Goal: Transaction & Acquisition: Purchase product/service

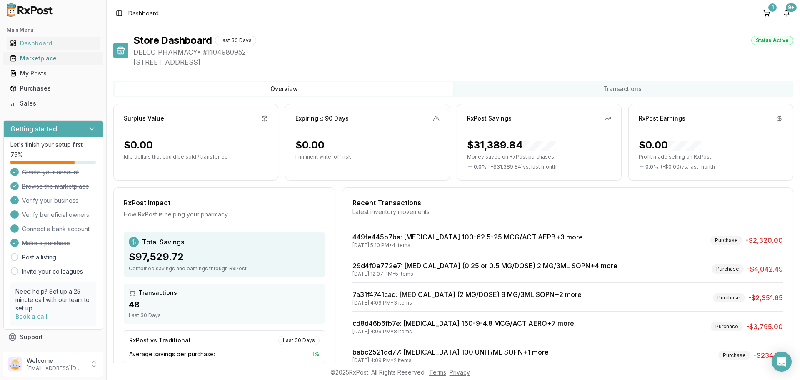
click at [41, 54] on div "Marketplace" at bounding box center [53, 58] width 86 height 8
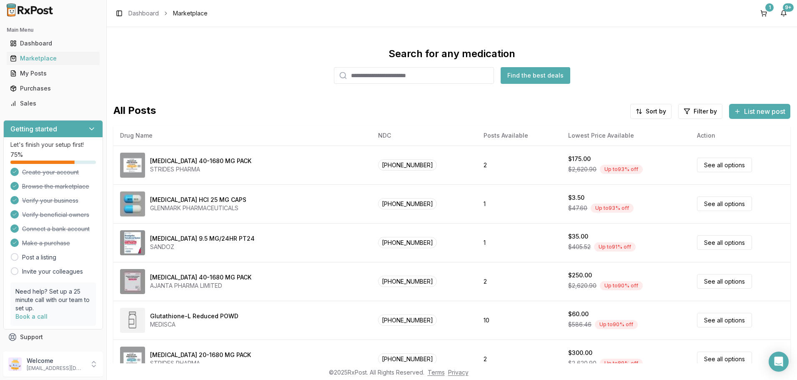
click at [400, 74] on input "search" at bounding box center [414, 75] width 160 height 17
type input "*******"
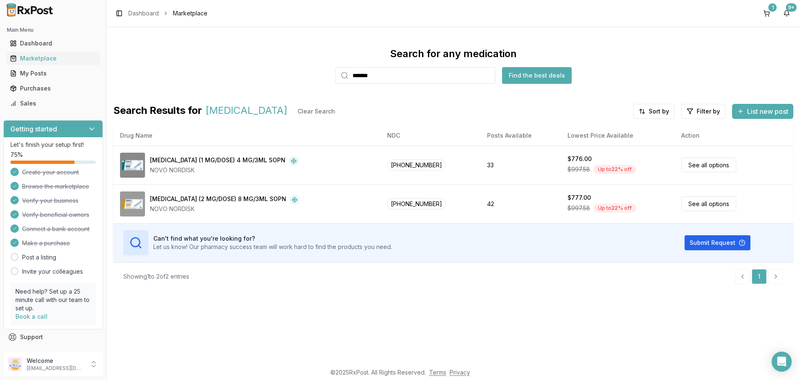
click at [487, 76] on input "*******" at bounding box center [415, 75] width 160 height 17
type input "******"
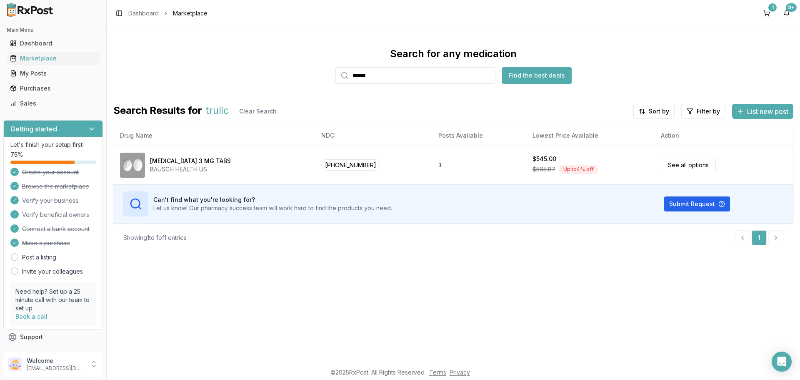
click at [487, 76] on input "******" at bounding box center [415, 75] width 160 height 17
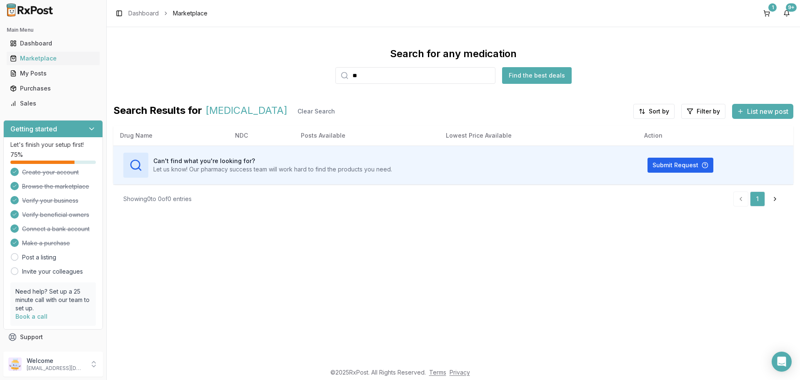
type input "*"
type input "*********"
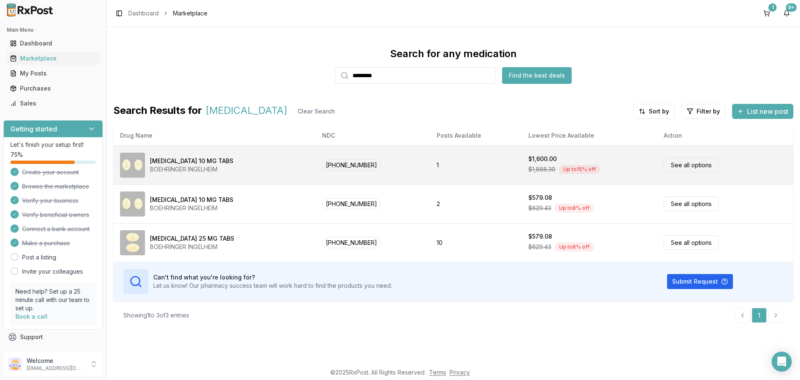
click at [686, 165] on link "See all options" at bounding box center [691, 164] width 55 height 15
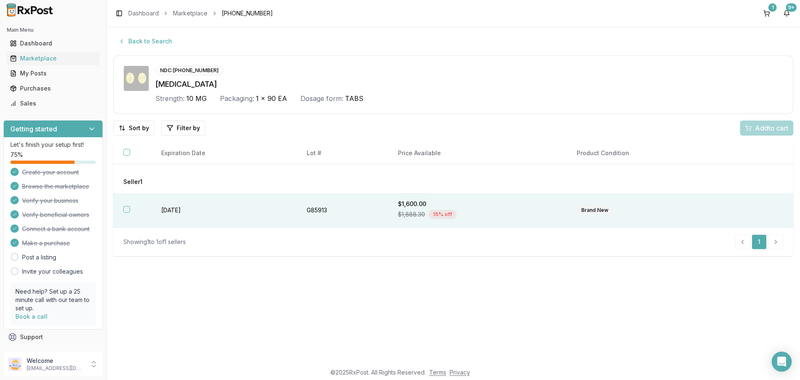
click at [126, 210] on button "button" at bounding box center [126, 209] width 7 height 7
click at [755, 132] on span "Add 1 to cart" at bounding box center [770, 128] width 36 height 10
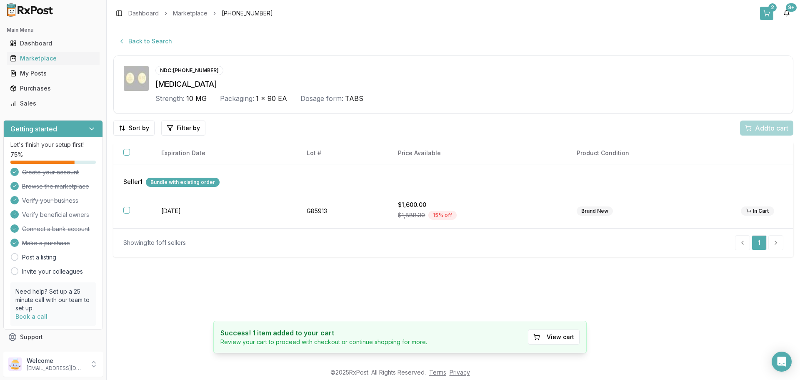
click at [769, 10] on div "2" at bounding box center [772, 7] width 8 height 8
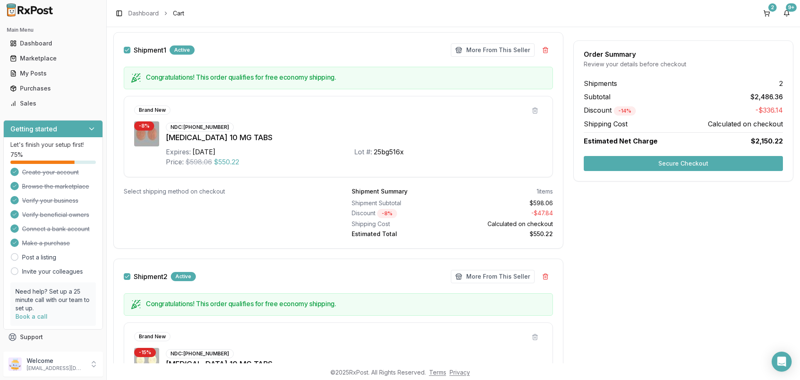
scroll to position [250, 0]
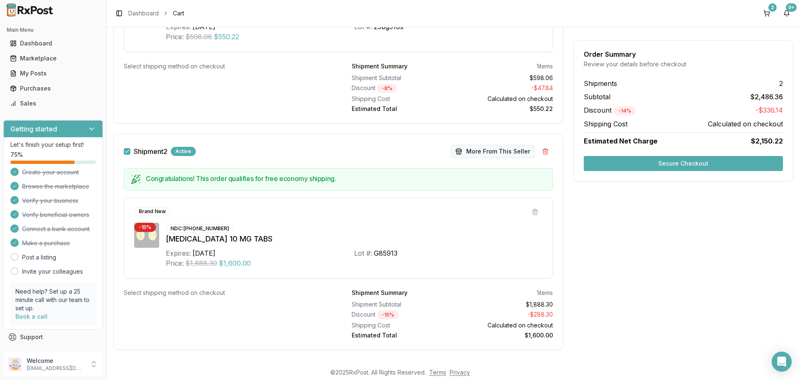
click at [490, 152] on button "More From This Seller" at bounding box center [493, 151] width 84 height 13
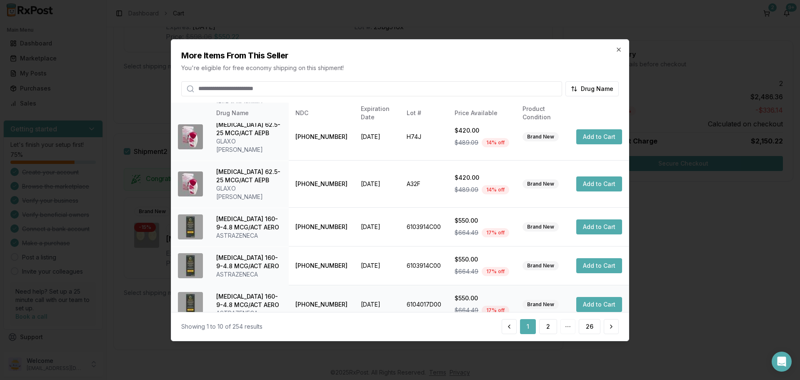
scroll to position [198, 0]
click at [547, 326] on button "2" at bounding box center [548, 326] width 18 height 15
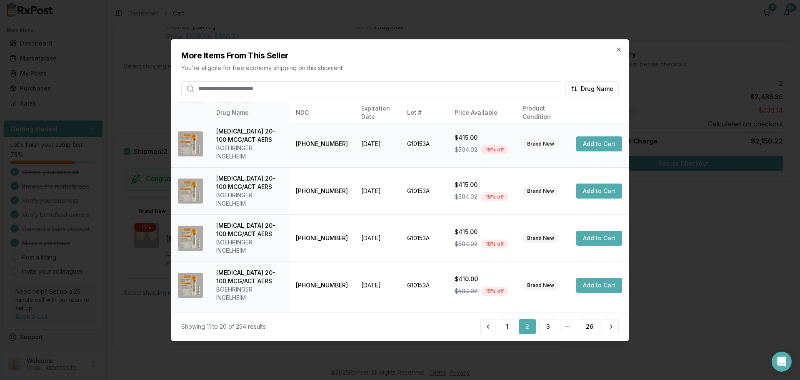
scroll to position [257, 0]
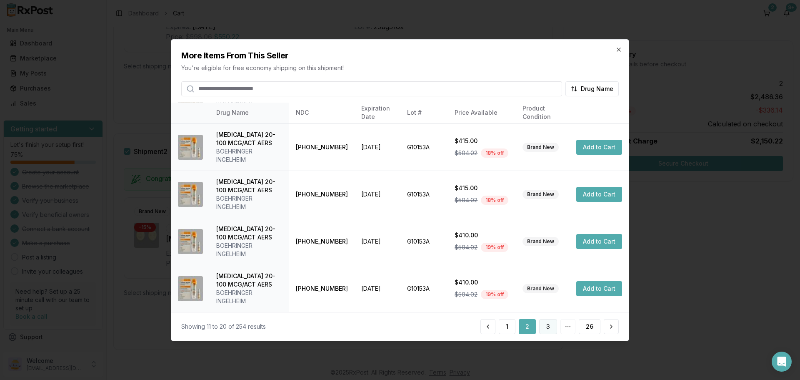
click at [549, 325] on button "3" at bounding box center [548, 326] width 18 height 15
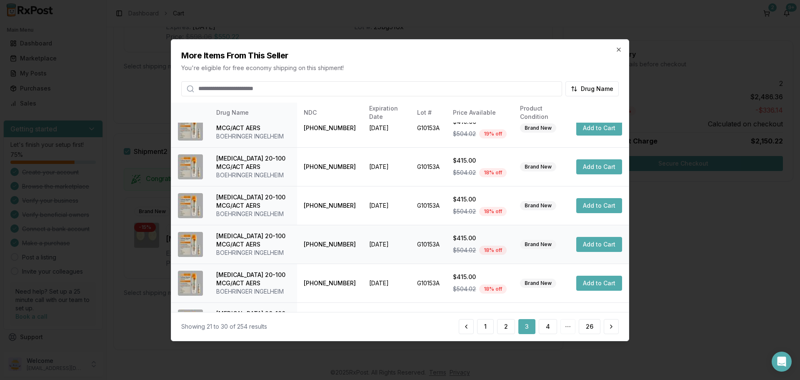
scroll to position [198, 0]
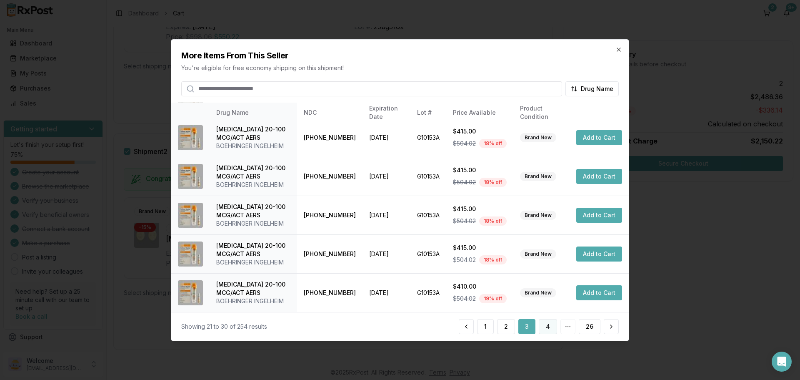
click at [546, 327] on button "4" at bounding box center [548, 326] width 18 height 15
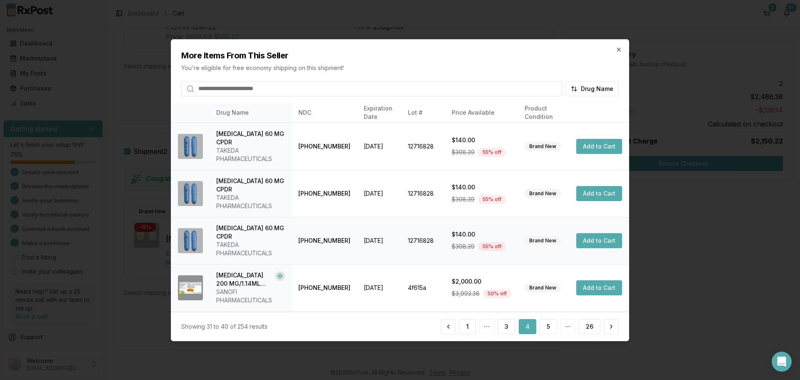
scroll to position [207, 0]
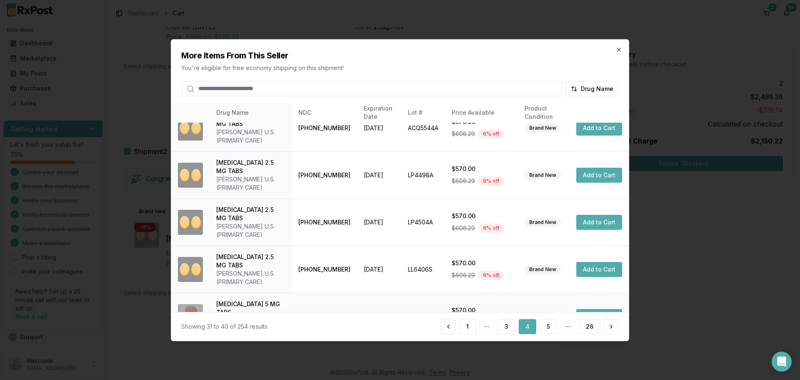
click at [577, 309] on button "Add to Cart" at bounding box center [599, 316] width 46 height 15
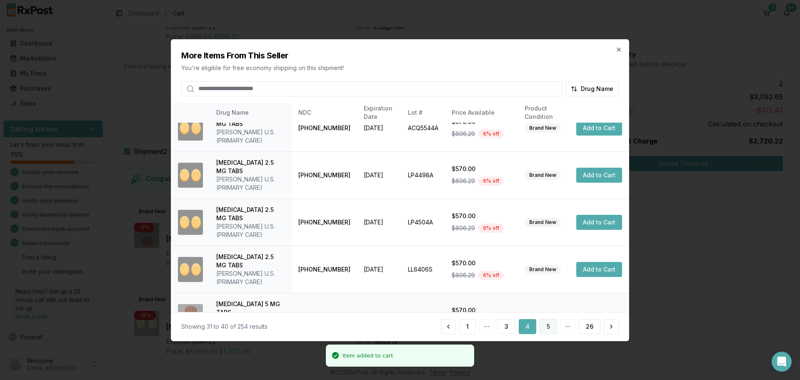
click at [553, 327] on button "5" at bounding box center [548, 326] width 17 height 15
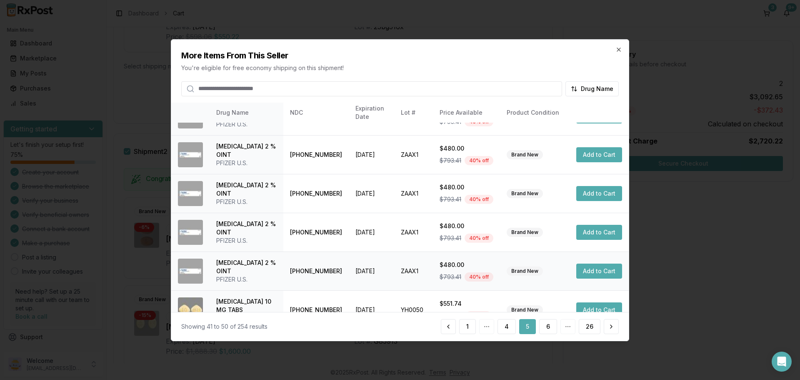
scroll to position [198, 0]
click at [550, 326] on button "6" at bounding box center [548, 326] width 18 height 15
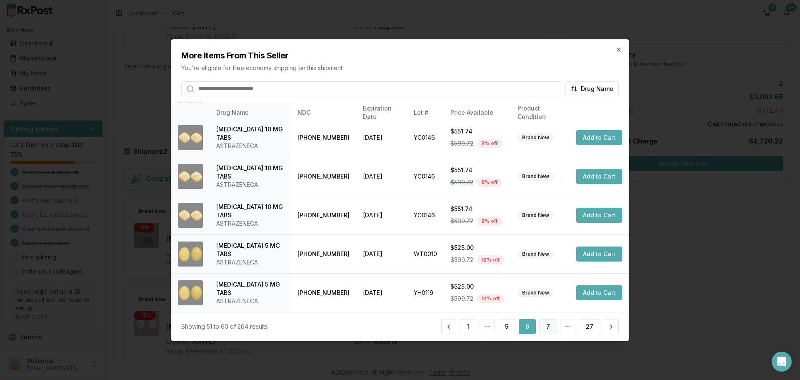
click at [545, 326] on button "7" at bounding box center [548, 326] width 18 height 15
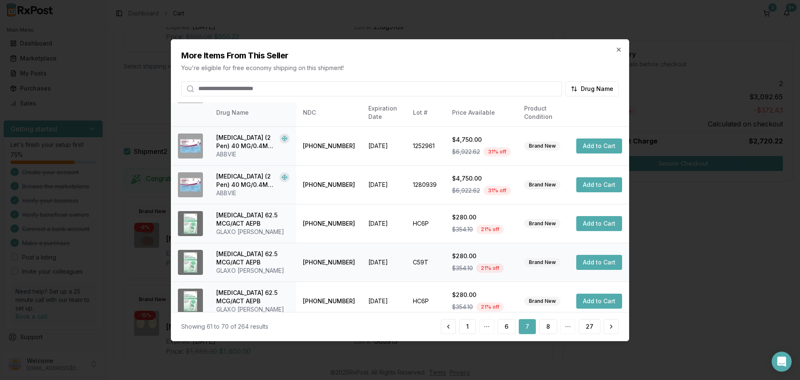
click at [589, 256] on button "Add to Cart" at bounding box center [599, 262] width 46 height 15
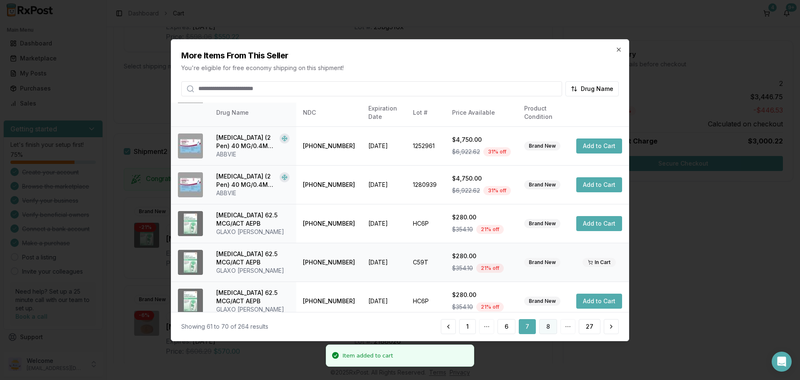
click at [550, 330] on button "8" at bounding box center [548, 326] width 18 height 15
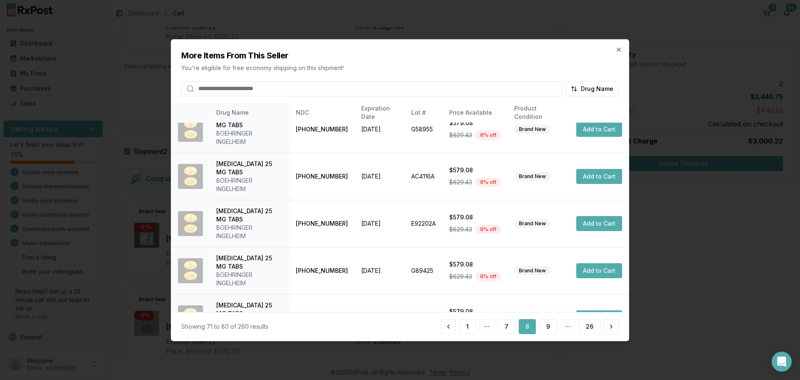
scroll to position [0, 0]
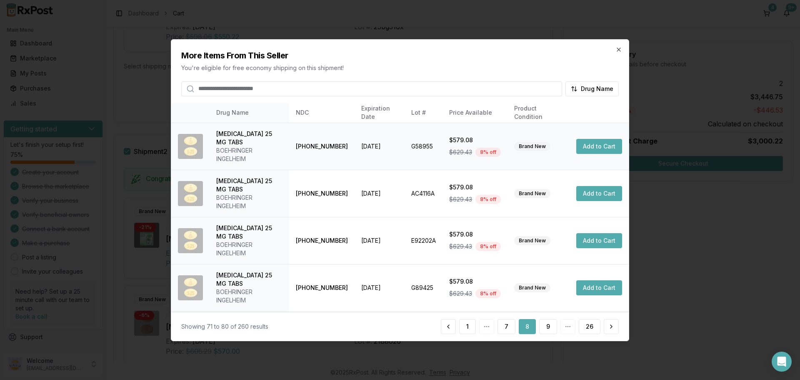
click at [583, 141] on button "Add to Cart" at bounding box center [599, 146] width 46 height 15
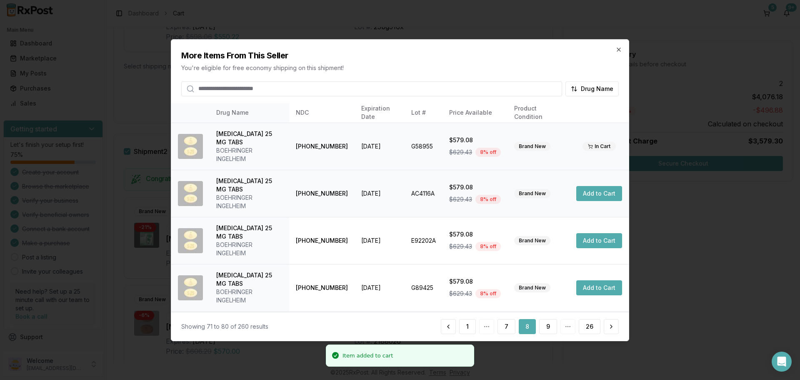
click at [587, 186] on button "Add to Cart" at bounding box center [599, 193] width 46 height 15
click at [587, 233] on button "Add to Cart" at bounding box center [599, 240] width 46 height 15
click at [587, 280] on button "Add to Cart" at bounding box center [599, 287] width 46 height 15
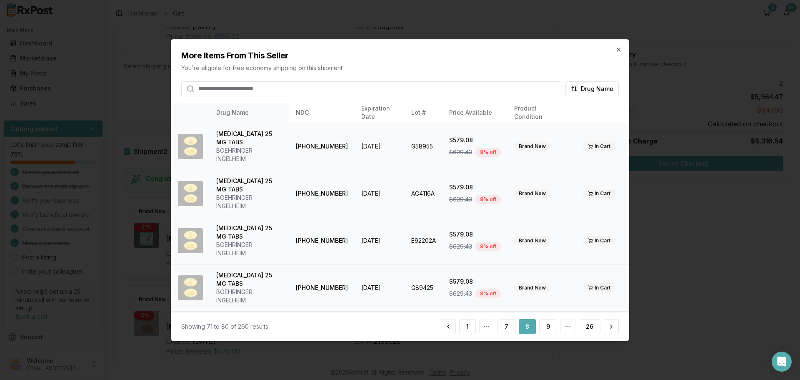
scroll to position [42, 0]
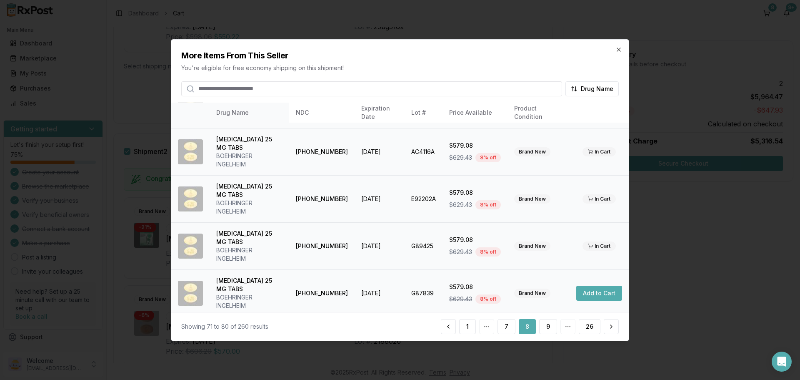
click at [587, 285] on button "Add to Cart" at bounding box center [599, 292] width 46 height 15
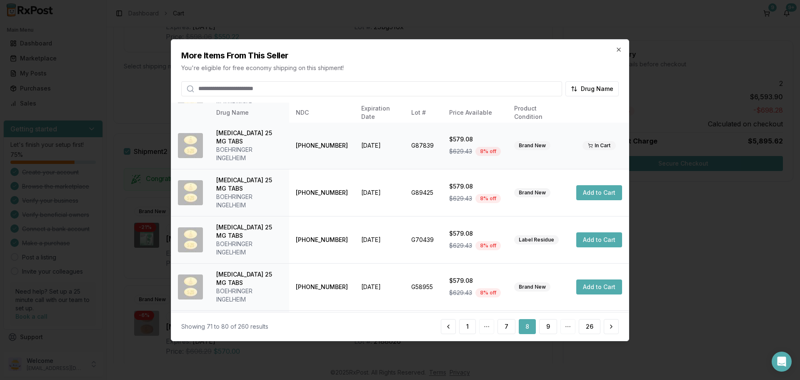
scroll to position [198, 0]
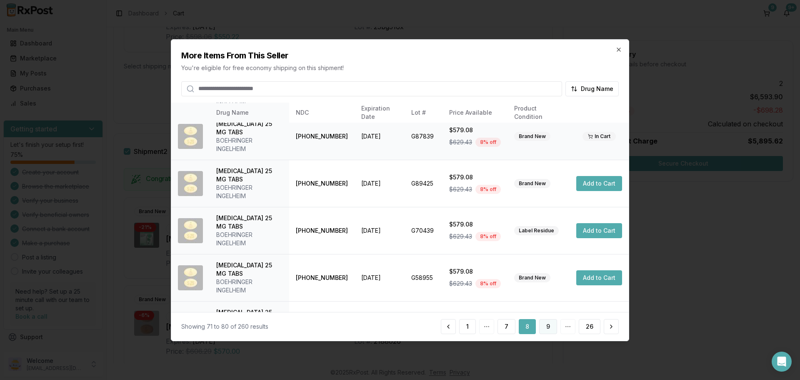
click at [551, 328] on button "9" at bounding box center [548, 326] width 18 height 15
click at [547, 325] on button "10" at bounding box center [547, 326] width 20 height 15
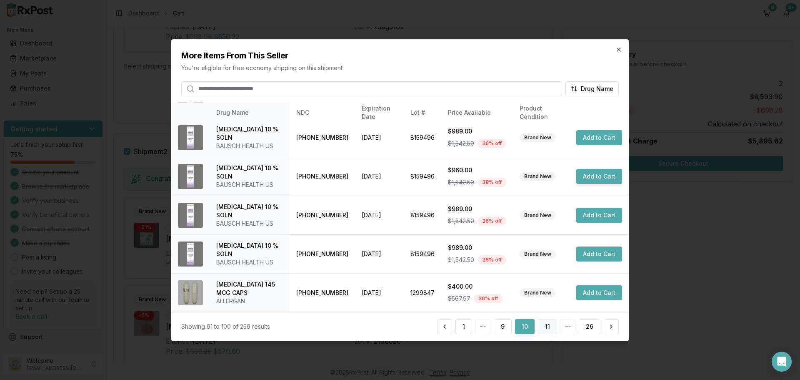
click at [547, 326] on button "11" at bounding box center [547, 326] width 19 height 15
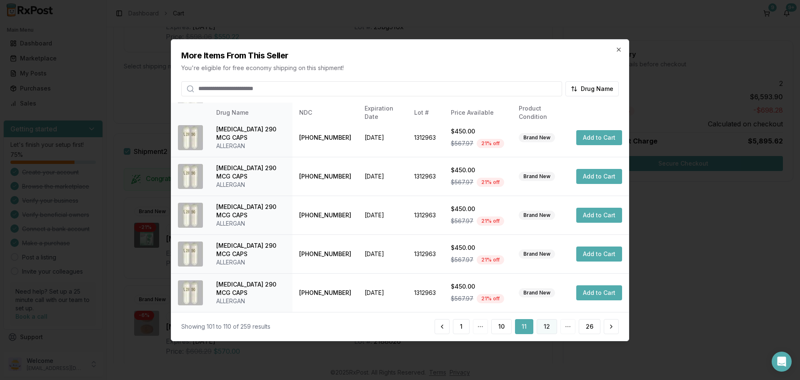
click at [545, 327] on button "12" at bounding box center [547, 326] width 20 height 15
click at [547, 330] on button "13" at bounding box center [547, 326] width 20 height 15
click at [548, 329] on button "14" at bounding box center [546, 326] width 21 height 15
click at [548, 327] on button "15" at bounding box center [547, 326] width 20 height 15
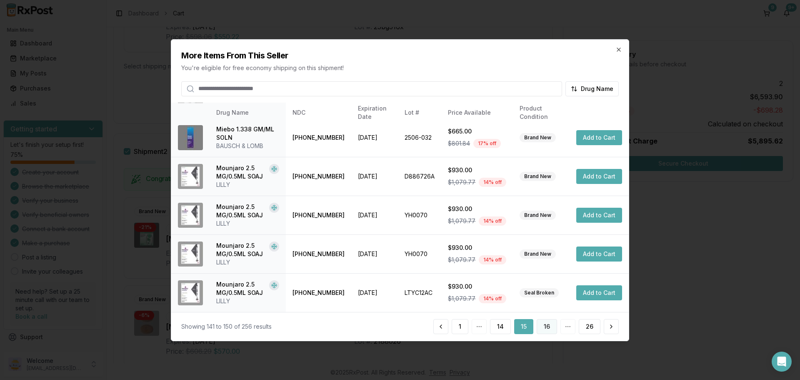
click at [549, 328] on button "16" at bounding box center [547, 326] width 20 height 15
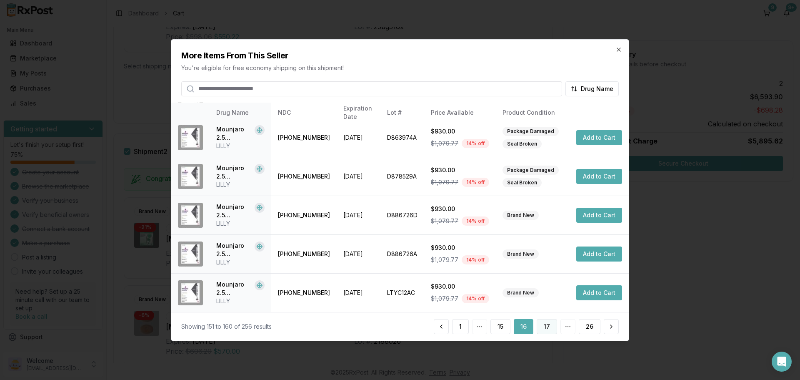
click at [550, 328] on button "17" at bounding box center [547, 326] width 20 height 15
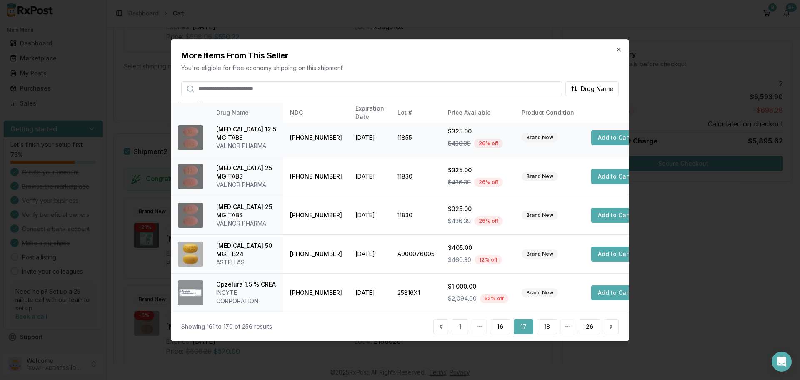
scroll to position [125, 0]
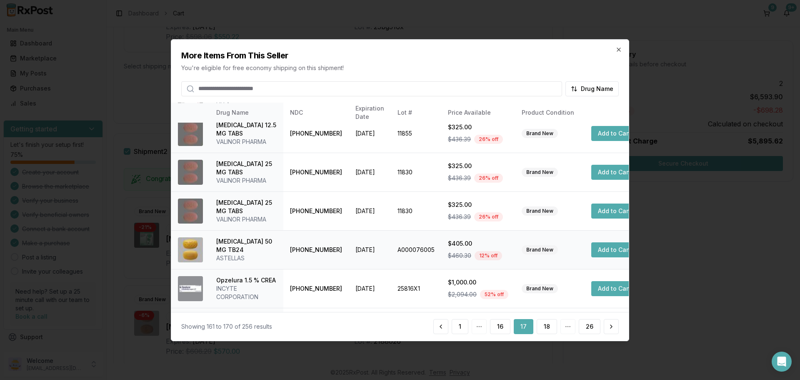
click at [601, 257] on button "Add to Cart" at bounding box center [614, 249] width 46 height 15
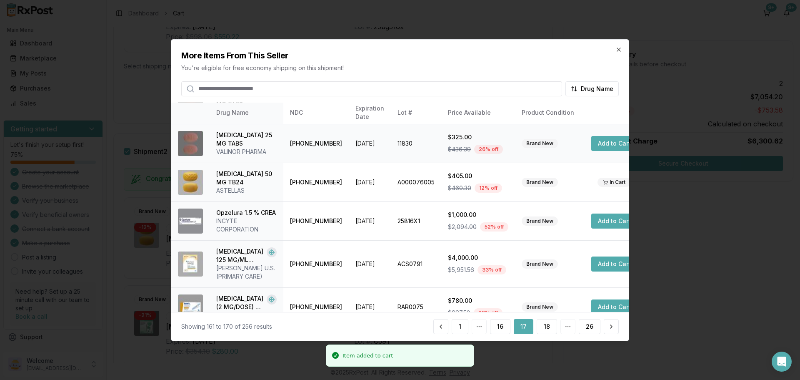
scroll to position [240, 0]
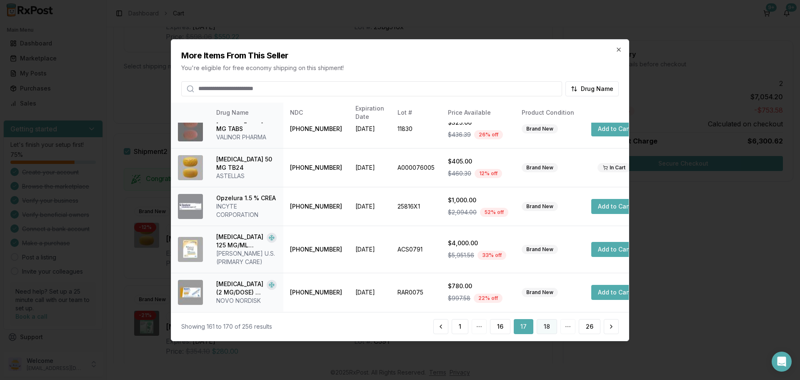
click at [540, 325] on button "18" at bounding box center [547, 326] width 20 height 15
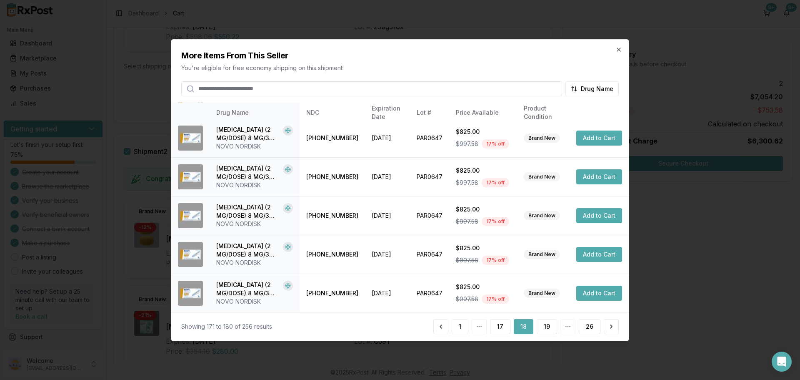
scroll to position [198, 0]
click at [546, 323] on button "19" at bounding box center [547, 326] width 20 height 15
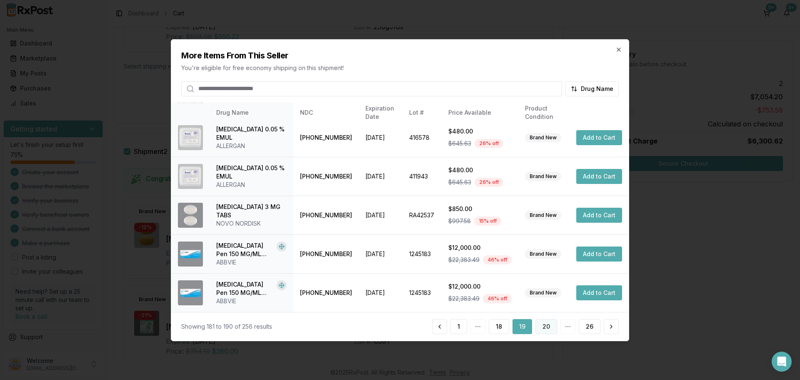
click at [544, 326] on button "20" at bounding box center [546, 326] width 22 height 15
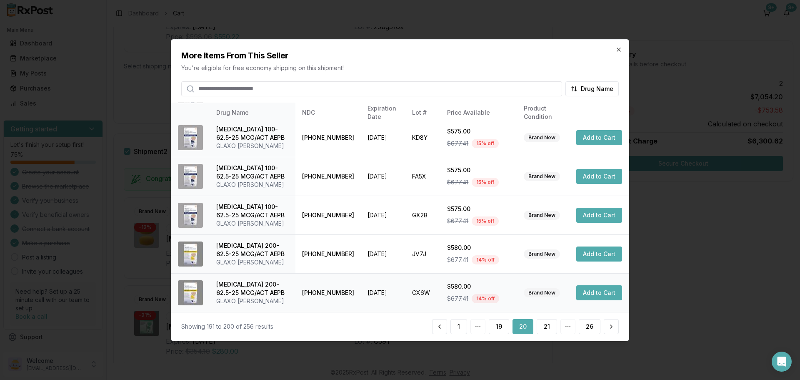
click at [589, 295] on button "Add to Cart" at bounding box center [599, 292] width 46 height 15
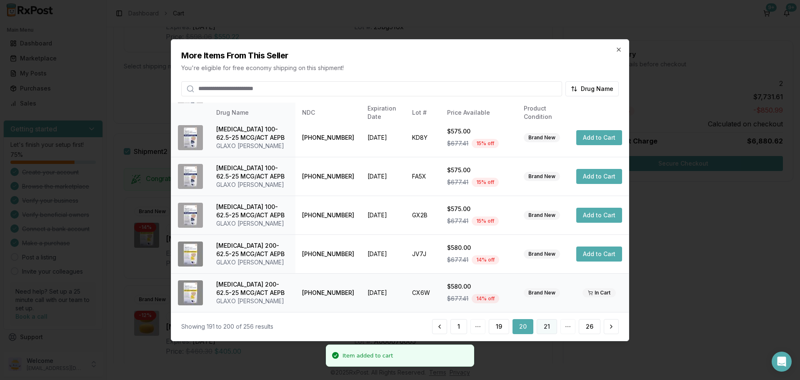
click at [550, 329] on button "21" at bounding box center [547, 326] width 20 height 15
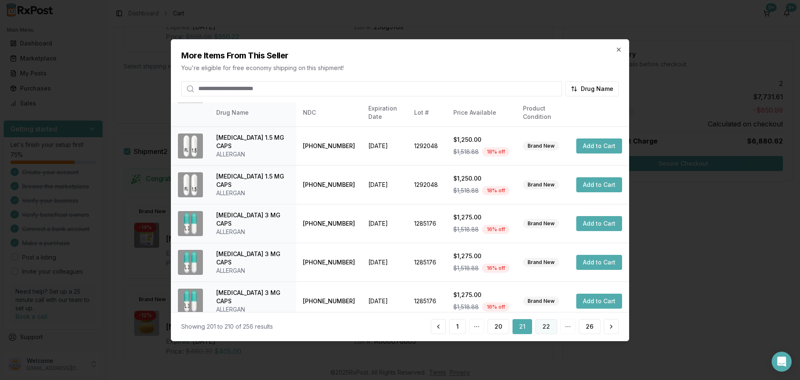
click at [546, 325] on button "22" at bounding box center [546, 326] width 22 height 15
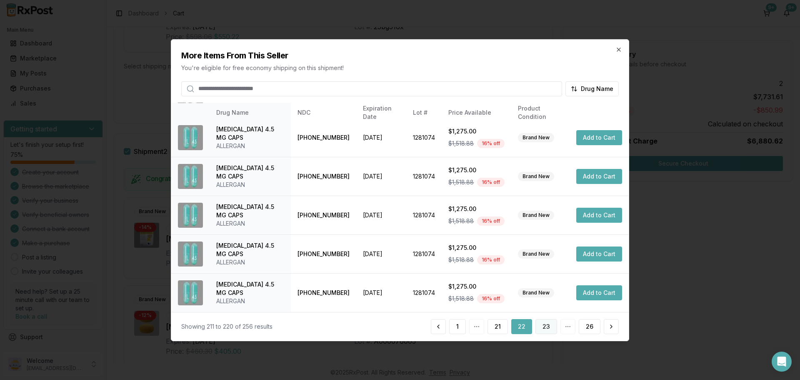
click at [555, 332] on button "23" at bounding box center [546, 326] width 22 height 15
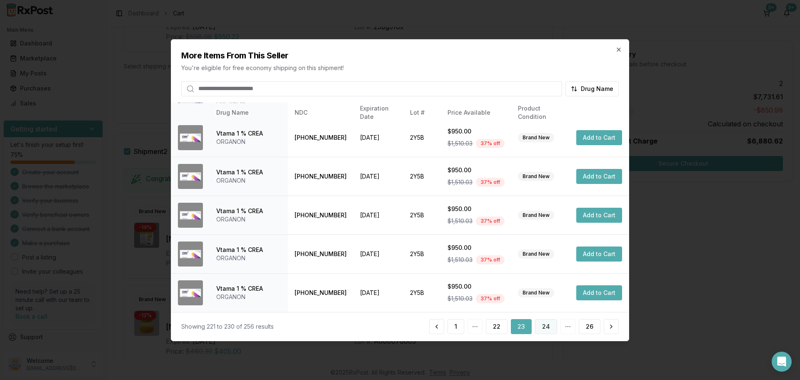
click at [540, 327] on button "24" at bounding box center [546, 326] width 22 height 15
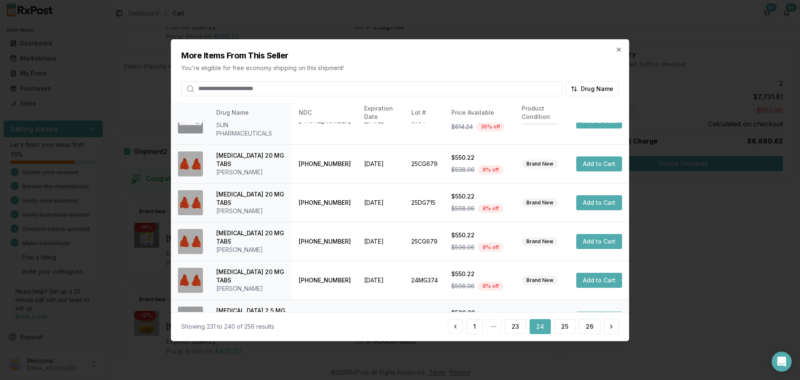
scroll to position [0, 0]
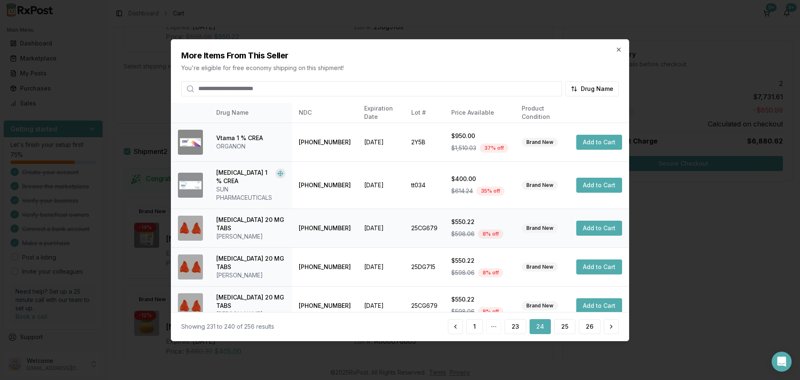
click at [583, 222] on button "Add to Cart" at bounding box center [599, 227] width 46 height 15
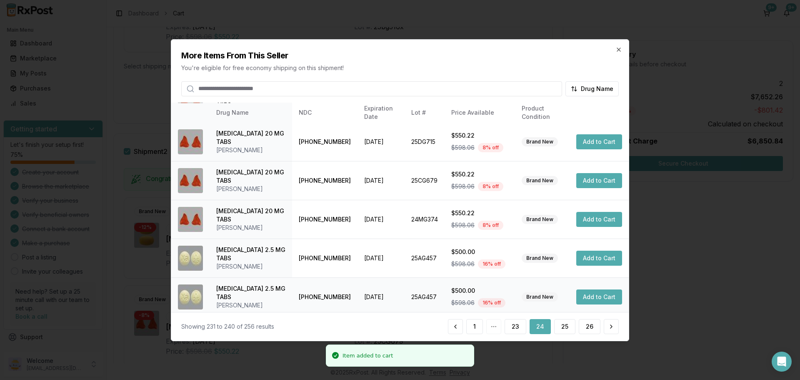
scroll to position [200, 0]
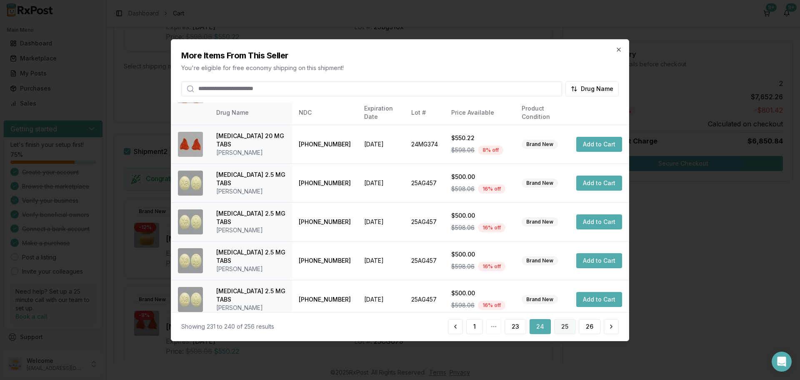
click at [562, 326] on button "25" at bounding box center [564, 326] width 21 height 15
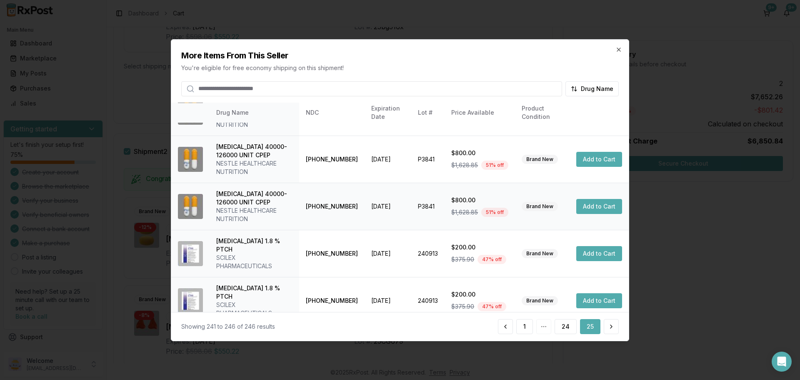
scroll to position [68, 0]
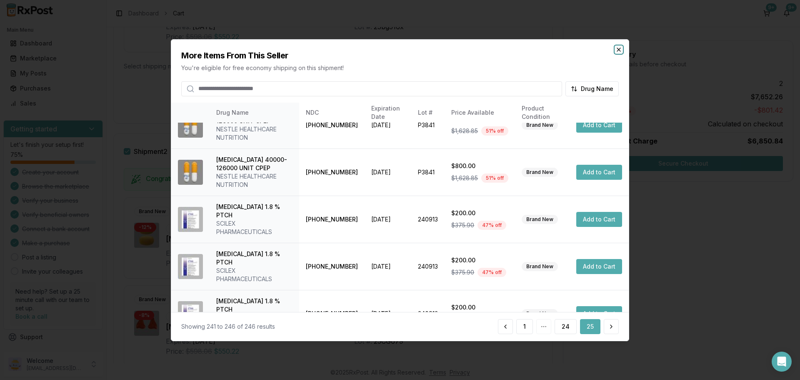
click at [619, 51] on icon "button" at bounding box center [618, 49] width 7 height 7
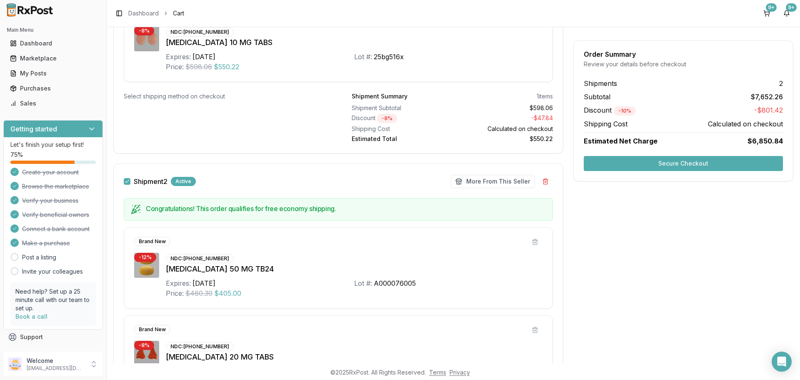
scroll to position [83, 0]
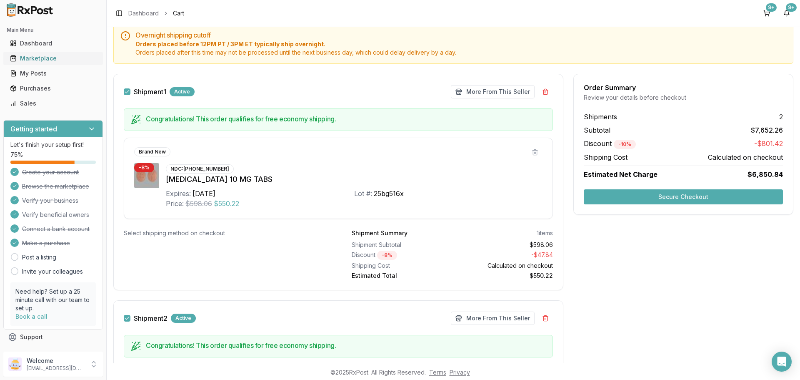
drag, startPoint x: 46, startPoint y: 55, endPoint x: 59, endPoint y: 58, distance: 13.6
click at [46, 55] on div "Marketplace" at bounding box center [53, 58] width 86 height 8
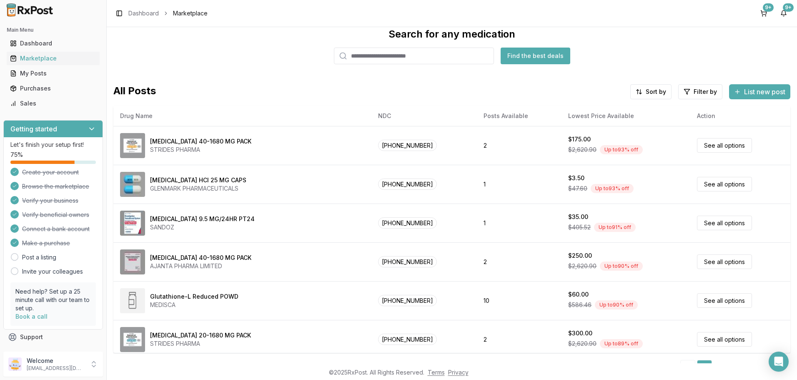
click at [357, 59] on input "search" at bounding box center [414, 55] width 160 height 17
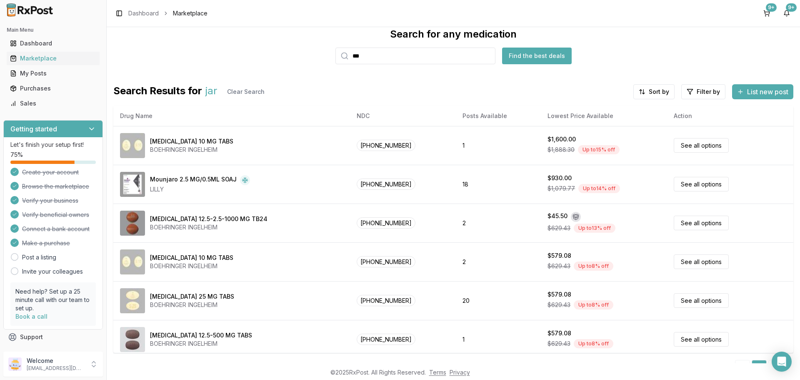
type input "*********"
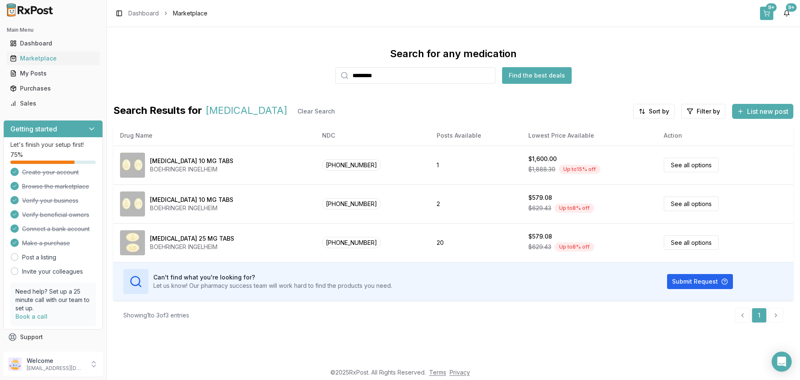
click at [767, 12] on button "9+" at bounding box center [766, 13] width 13 height 13
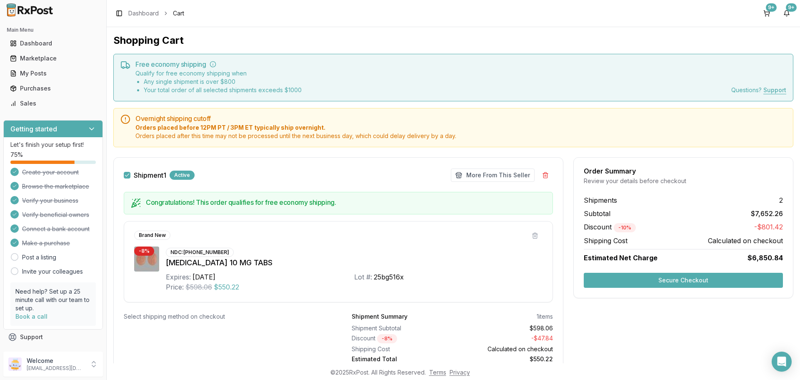
click at [125, 172] on button "Shipment 1" at bounding box center [127, 175] width 7 height 7
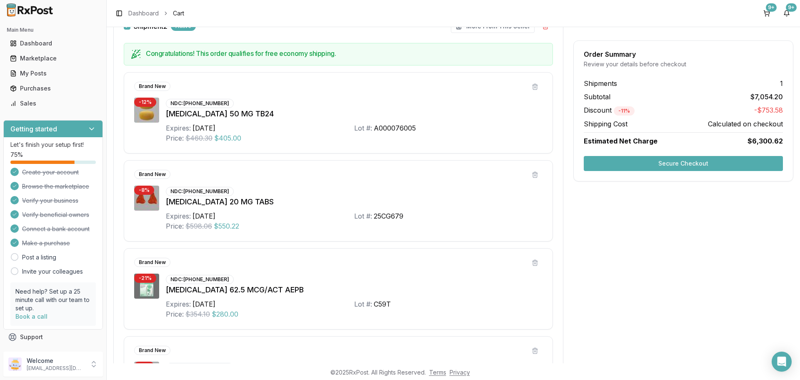
scroll to position [250, 0]
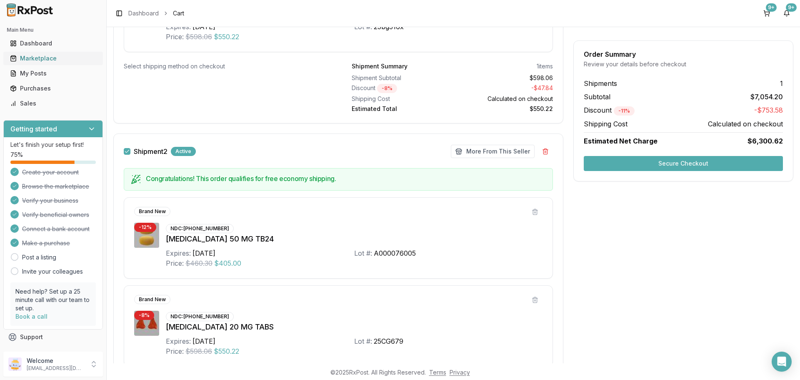
click at [44, 58] on div "Marketplace" at bounding box center [53, 58] width 86 height 8
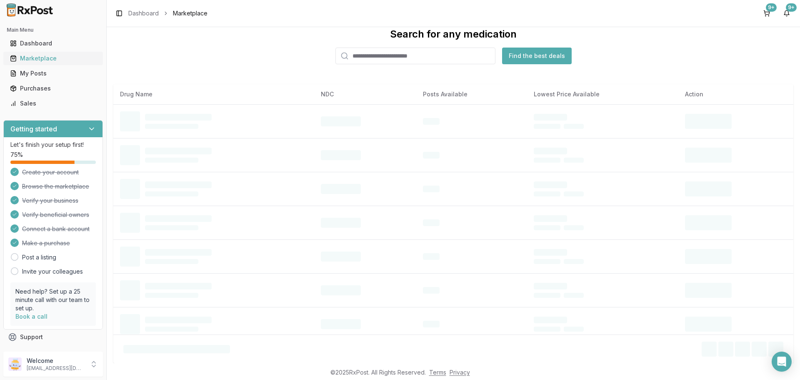
scroll to position [20, 0]
click at [385, 57] on input "search" at bounding box center [415, 55] width 160 height 17
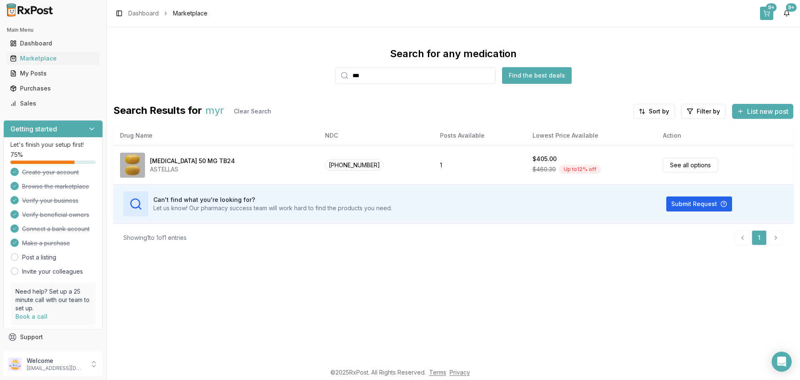
type input "***"
click at [766, 13] on button "9+" at bounding box center [766, 13] width 13 height 13
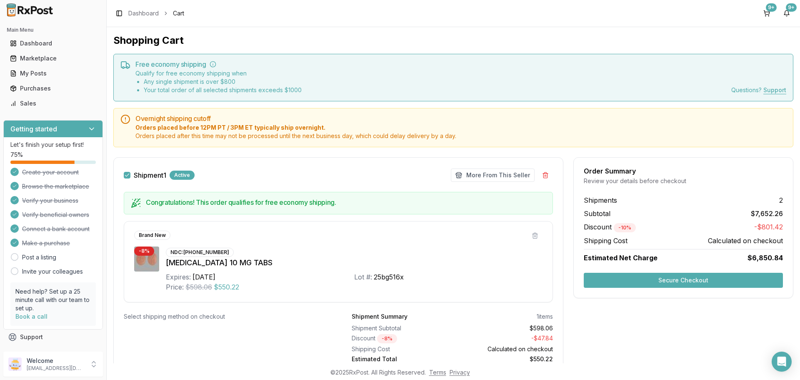
scroll to position [83, 0]
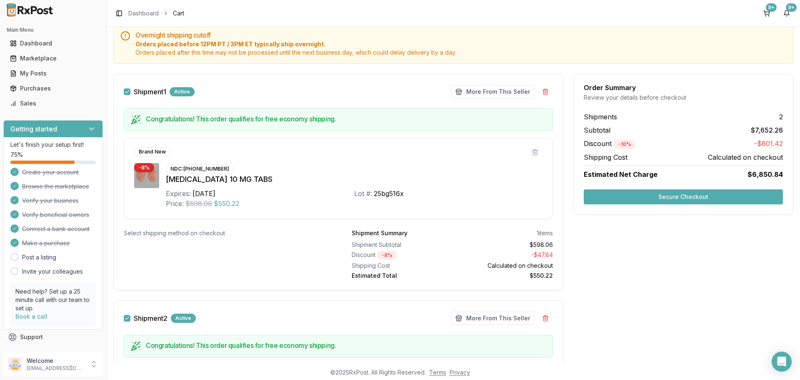
click at [129, 90] on button "Shipment 1" at bounding box center [127, 91] width 7 height 7
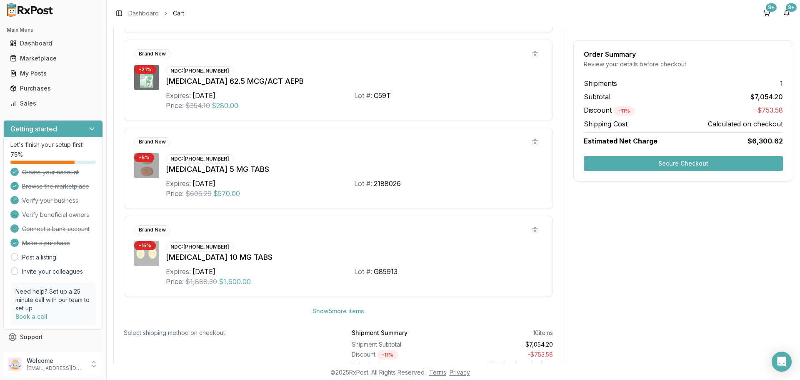
scroll to position [633, 0]
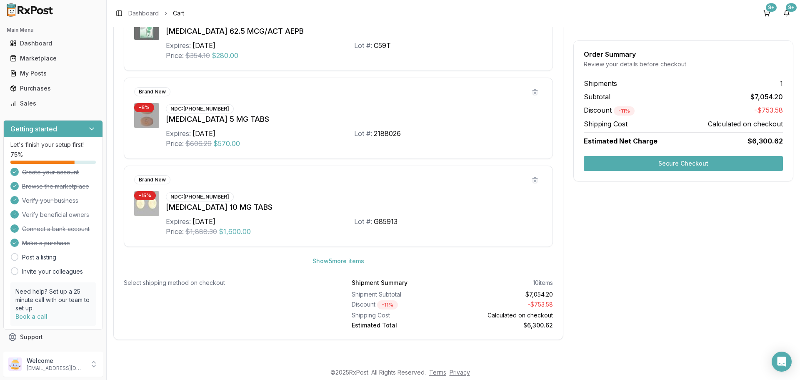
click at [333, 260] on button "Show 5 more item s" at bounding box center [338, 260] width 65 height 15
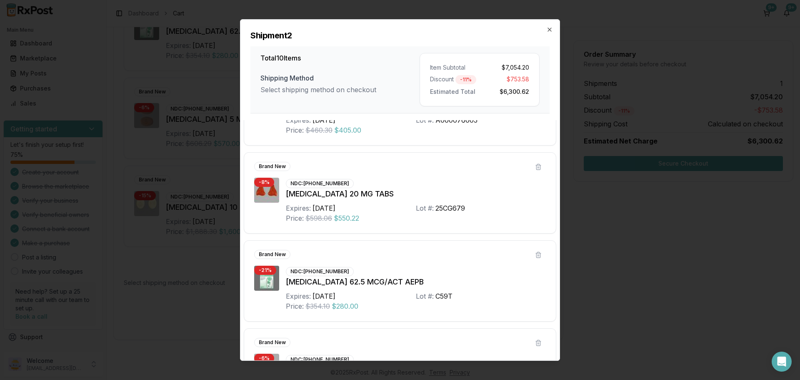
scroll to position [0, 0]
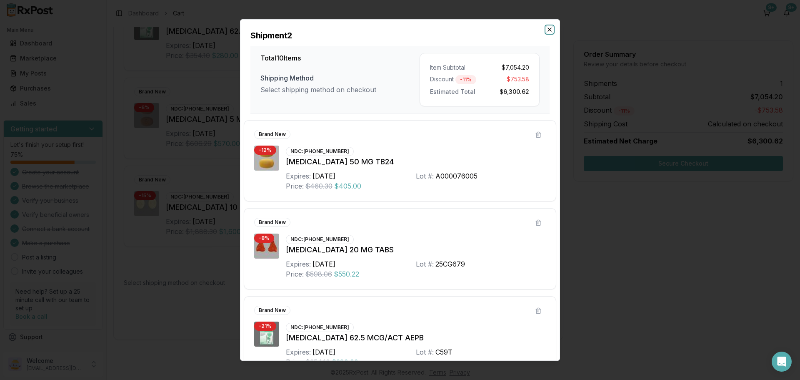
click at [552, 30] on icon "button" at bounding box center [549, 29] width 7 height 7
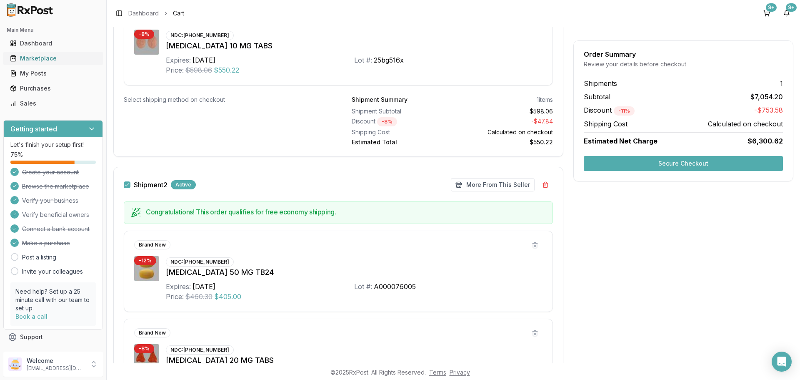
click at [51, 60] on div "Marketplace" at bounding box center [53, 58] width 86 height 8
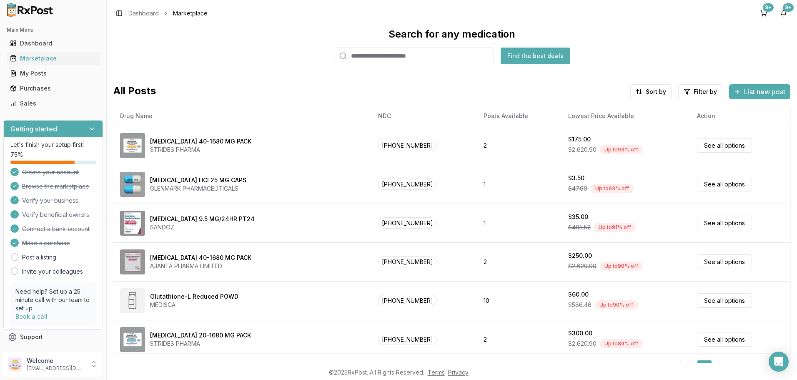
click at [402, 55] on input "search" at bounding box center [414, 55] width 160 height 17
type input "*******"
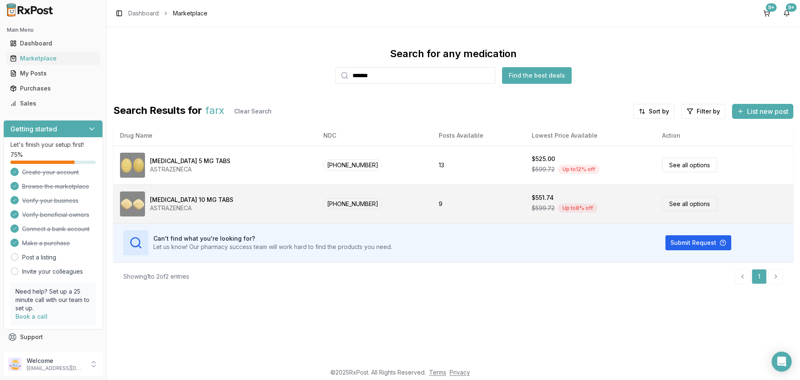
click at [675, 206] on link "See all options" at bounding box center [689, 203] width 55 height 15
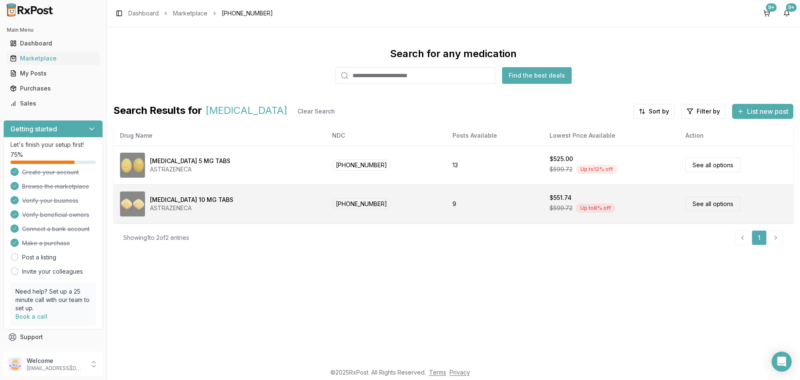
click at [710, 207] on link "See all options" at bounding box center [712, 203] width 55 height 15
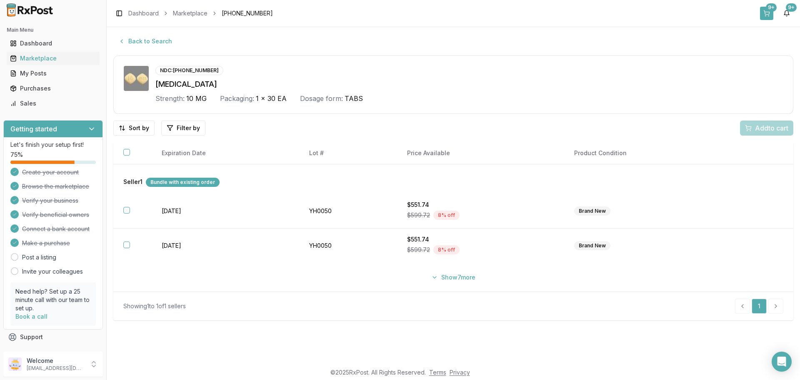
click at [767, 12] on button "9+" at bounding box center [766, 13] width 13 height 13
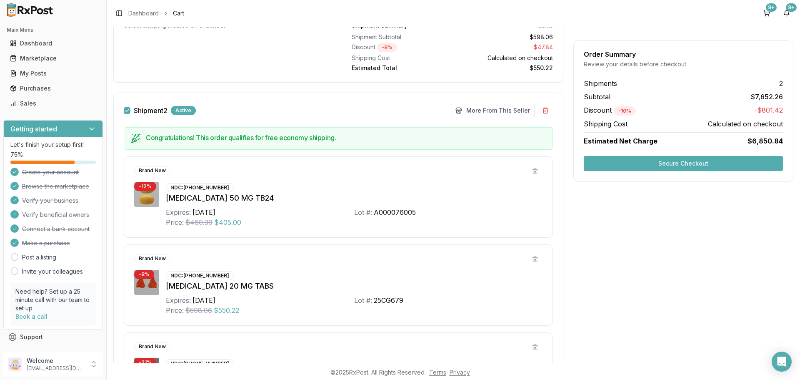
scroll to position [292, 0]
click at [473, 108] on button "More From This Seller" at bounding box center [493, 109] width 84 height 13
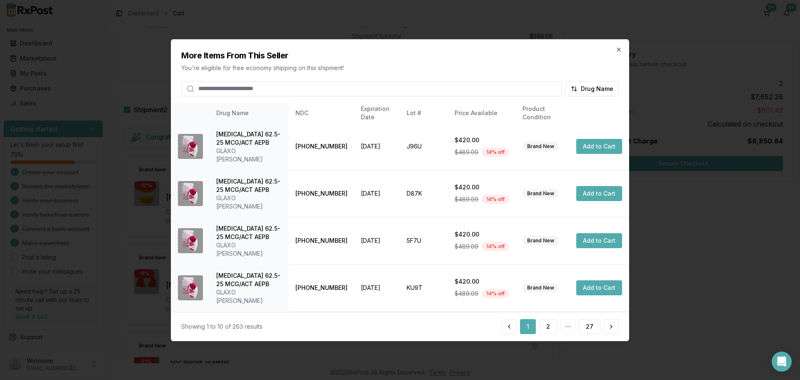
click at [278, 93] on input "search" at bounding box center [371, 88] width 381 height 15
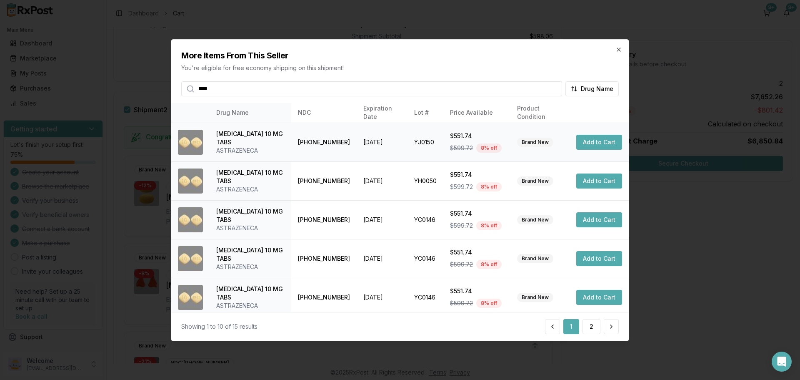
type input "****"
click at [593, 141] on button "Add to Cart" at bounding box center [599, 142] width 46 height 15
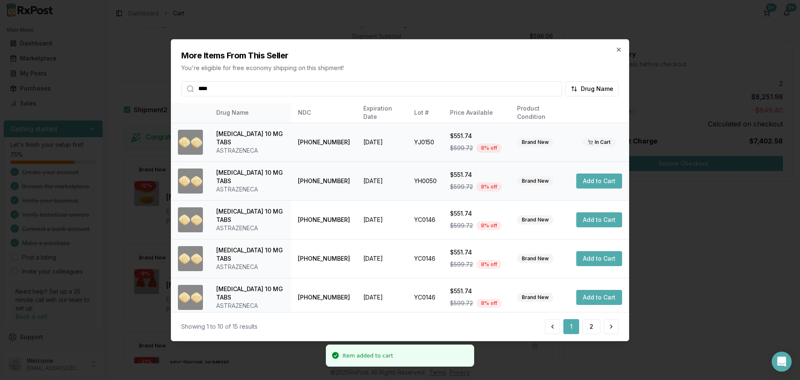
click at [595, 182] on button "Add to Cart" at bounding box center [599, 180] width 46 height 15
click at [593, 224] on button "Add to Cart" at bounding box center [599, 219] width 46 height 15
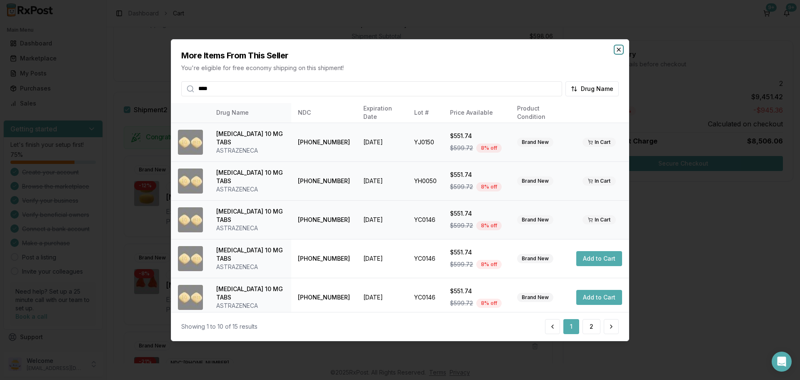
click at [619, 47] on icon "button" at bounding box center [618, 49] width 7 height 7
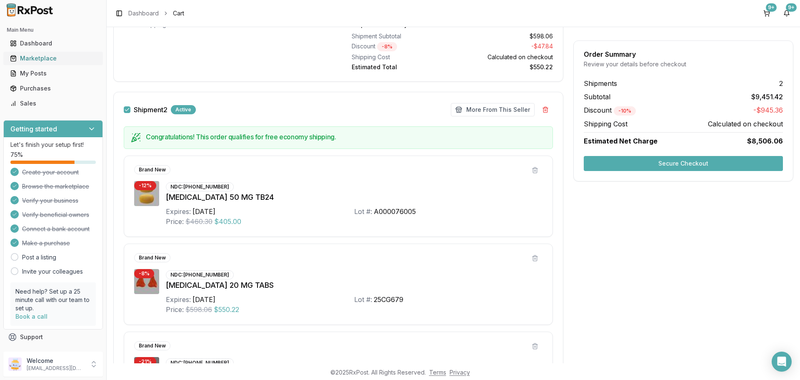
click at [37, 60] on div "Marketplace" at bounding box center [53, 58] width 86 height 8
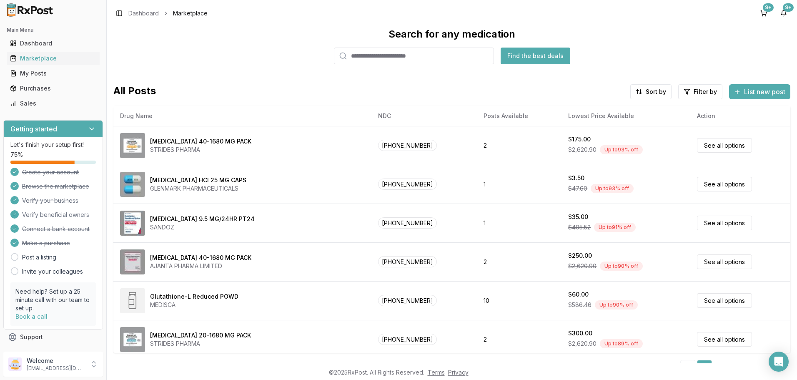
click at [372, 57] on input "search" at bounding box center [414, 55] width 160 height 17
type input "*****"
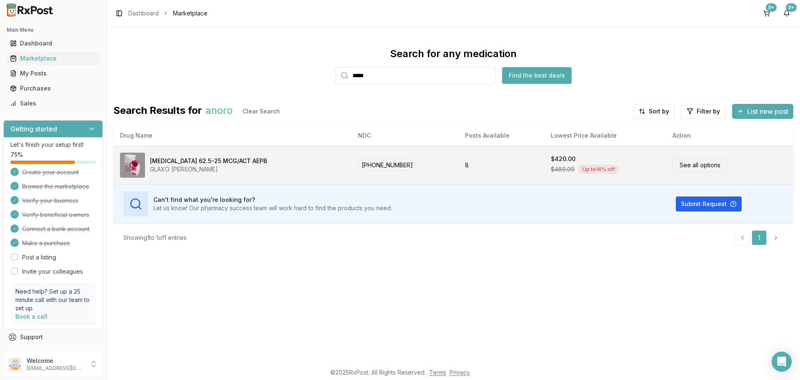
click at [695, 164] on link "See all options" at bounding box center [699, 164] width 55 height 15
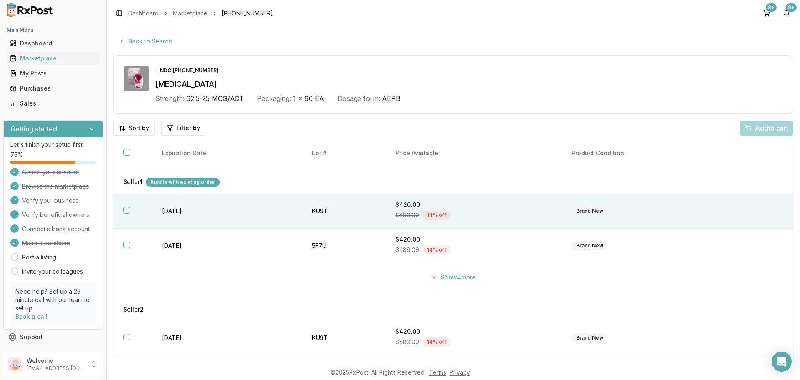
click at [129, 212] on button "button" at bounding box center [126, 210] width 7 height 7
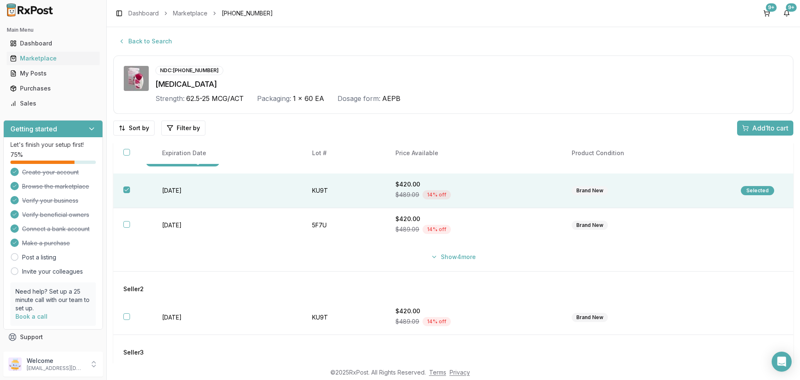
scroll to position [29, 0]
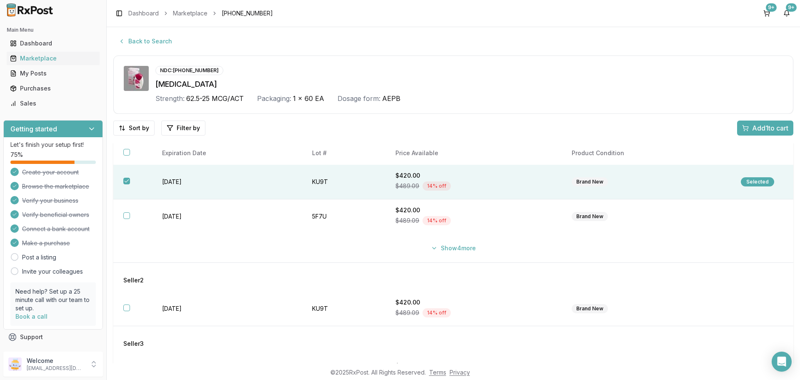
click at [745, 125] on div "Add 1 to cart" at bounding box center [765, 128] width 46 height 10
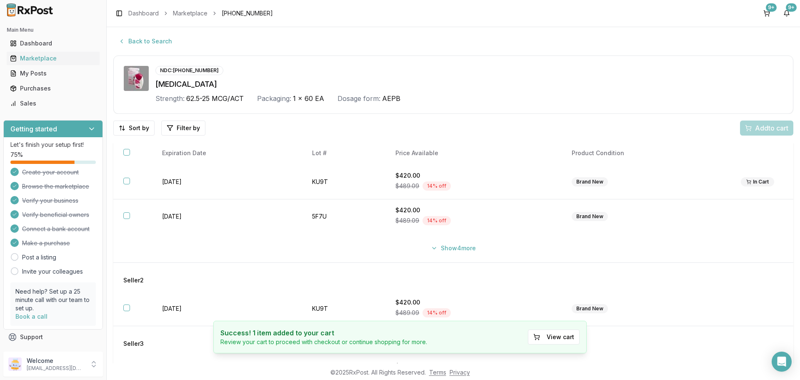
click at [763, 22] on div "Toggle Sidebar Dashboard Marketplace [PHONE_NUMBER] 9+ 9+" at bounding box center [453, 13] width 693 height 27
click at [767, 15] on button "9+" at bounding box center [766, 13] width 13 height 13
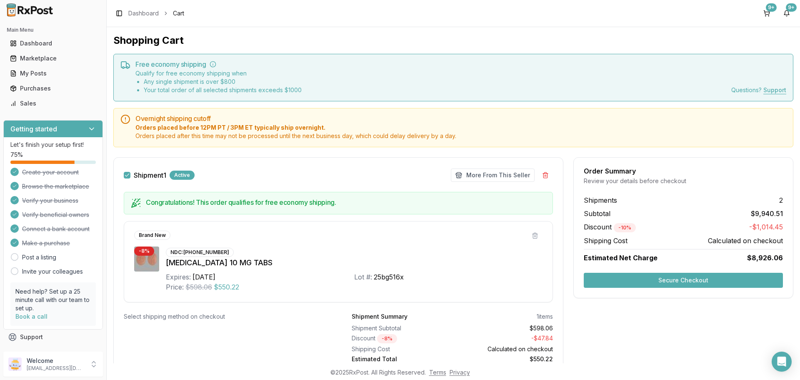
click at [128, 176] on button "Shipment 1" at bounding box center [127, 175] width 7 height 7
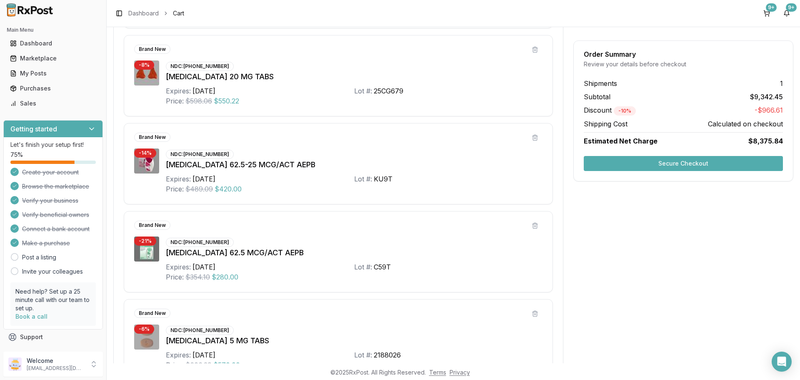
scroll to position [625, 0]
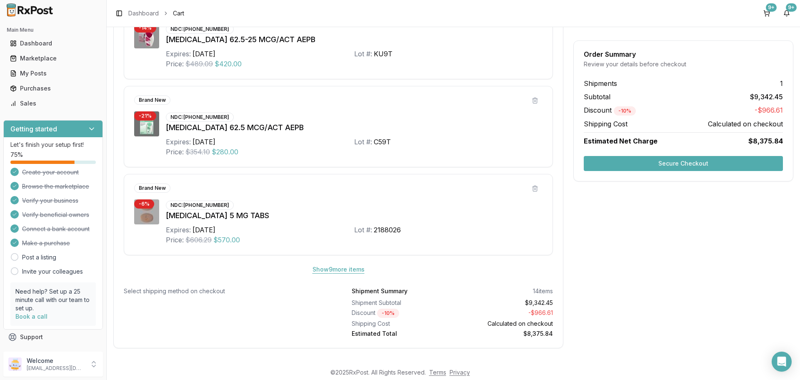
click at [328, 268] on button "Show 9 more item s" at bounding box center [338, 269] width 65 height 15
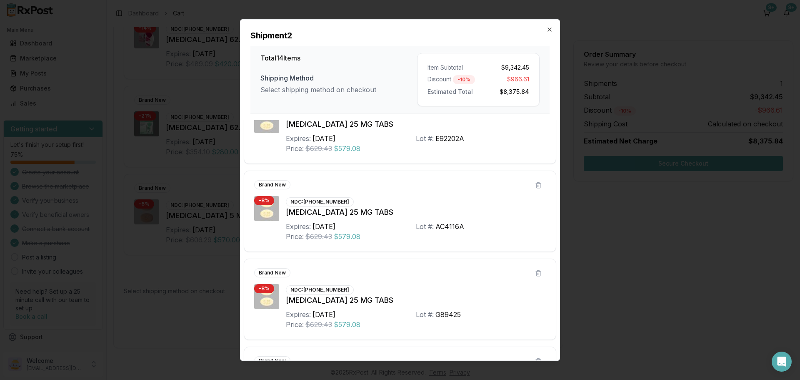
scroll to position [990, 0]
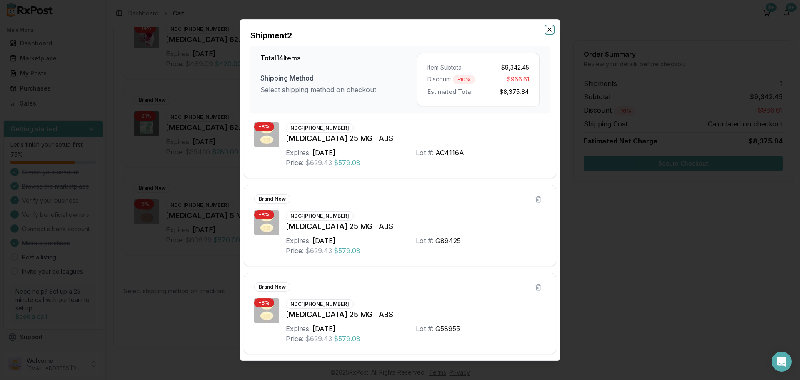
click at [552, 31] on icon "button" at bounding box center [549, 29] width 7 height 7
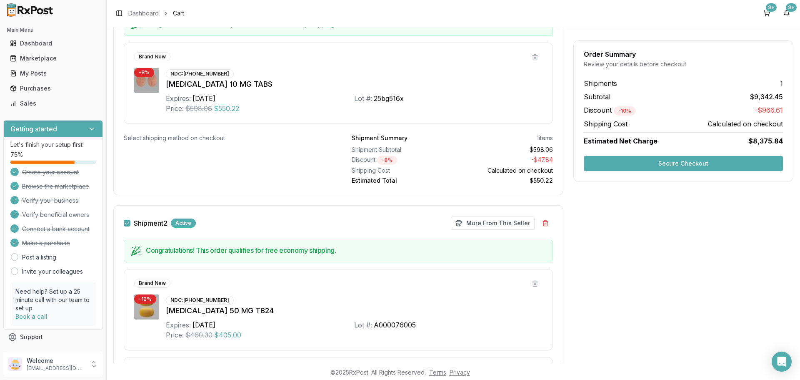
scroll to position [167, 0]
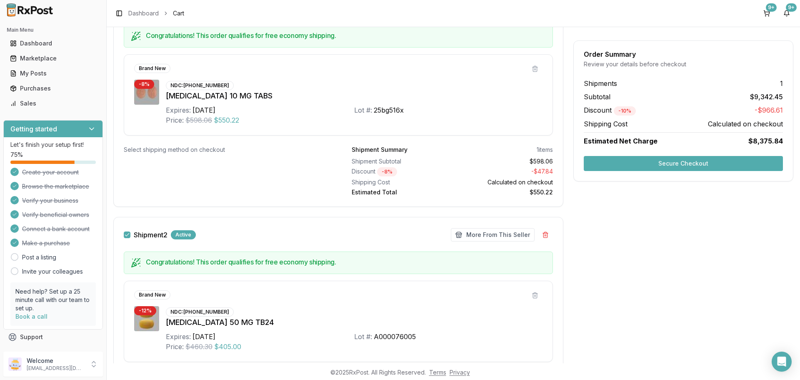
click at [643, 169] on button "Secure Checkout" at bounding box center [683, 163] width 199 height 15
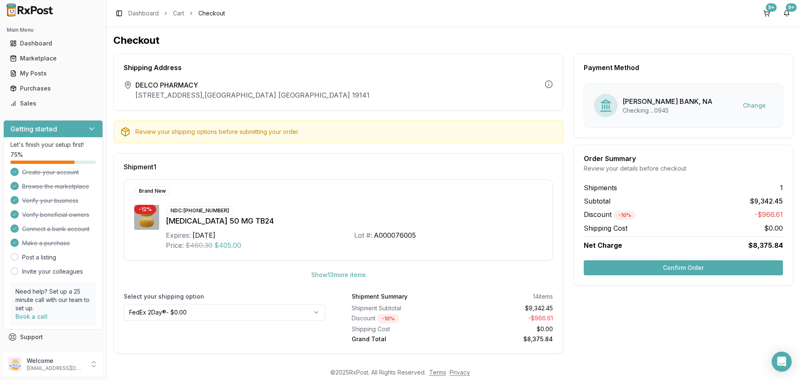
click at [660, 269] on button "Confirm Order" at bounding box center [683, 267] width 199 height 15
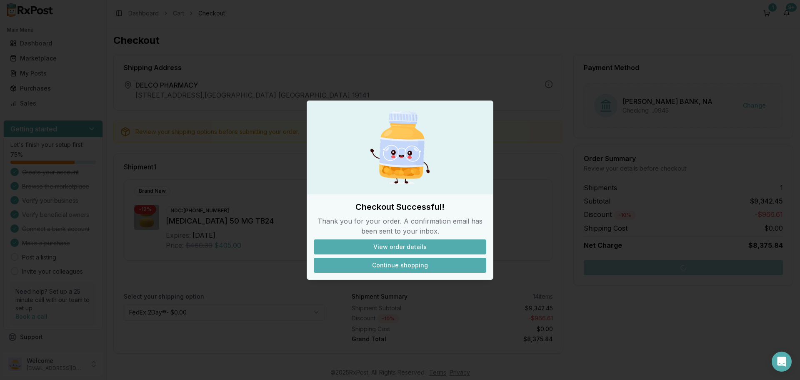
click at [397, 263] on button "Continue shopping" at bounding box center [400, 264] width 172 height 15
